Goal: Find specific page/section: Find specific page/section

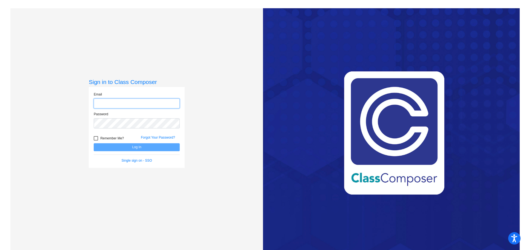
type input "[EMAIL_ADDRESS][DOMAIN_NAME]"
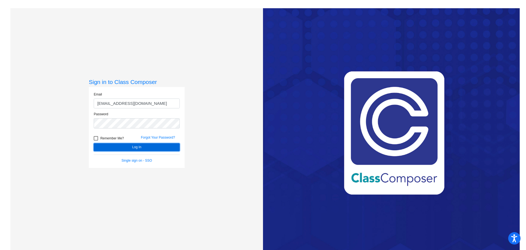
click at [139, 147] on button "Log In" at bounding box center [137, 147] width 86 height 8
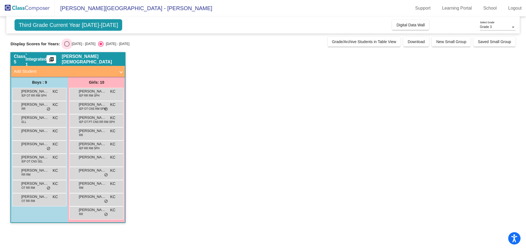
click at [69, 42] on div "Select an option" at bounding box center [66, 43] width 5 height 5
click at [67, 47] on input "[DATE] - [DATE]" at bounding box center [67, 47] width 0 height 0
radio input "true"
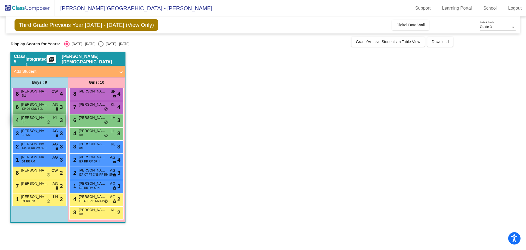
click at [27, 123] on div "4 [PERSON_NAME] RR KL lock do_not_disturb_alt 3" at bounding box center [39, 119] width 52 height 11
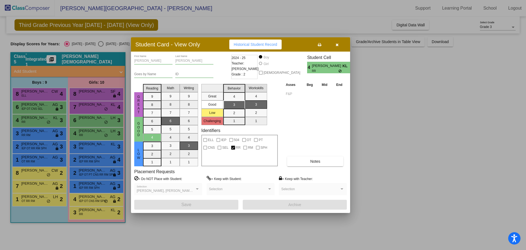
click at [339, 45] on button "button" at bounding box center [337, 44] width 18 height 10
